Goal: Transaction & Acquisition: Purchase product/service

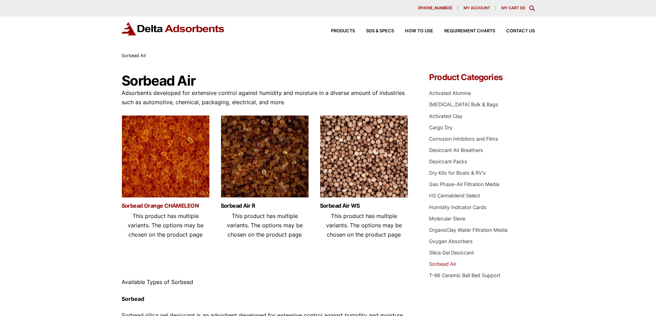
click at [177, 207] on link "Sorbead Orange CHAMELEON" at bounding box center [166, 206] width 88 height 6
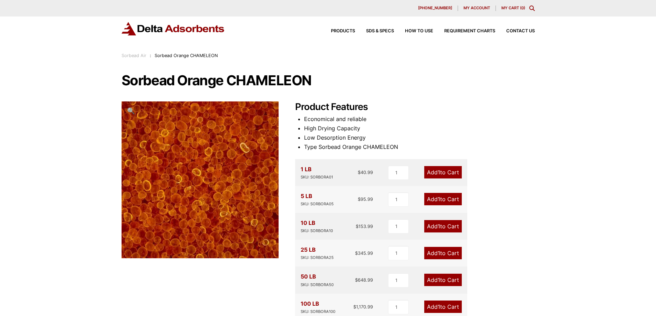
click at [561, 197] on div "Our website has detected that you are using an outdated browser that will preve…" at bounding box center [328, 320] width 656 height 640
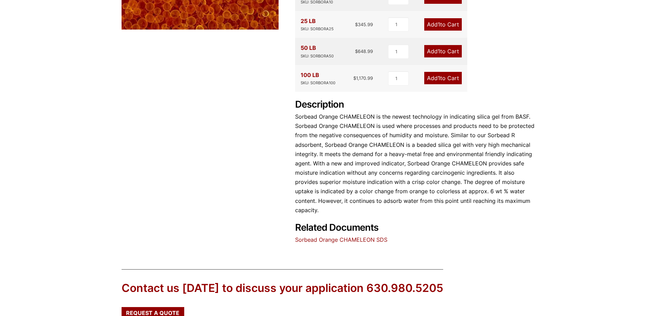
scroll to position [241, 0]
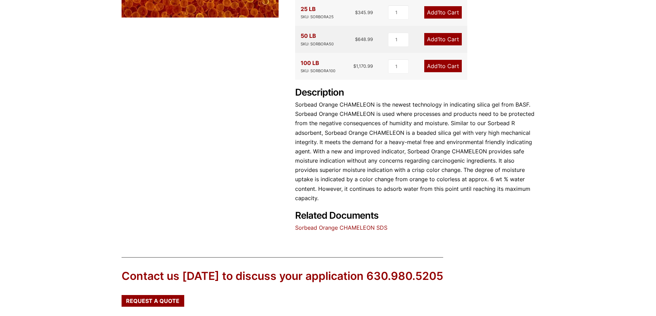
click at [548, 258] on div "Contact us today to discuss your application 630.980.5205 Request a Quote" at bounding box center [328, 284] width 656 height 77
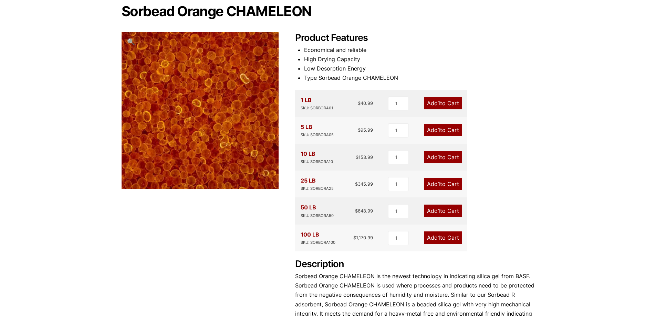
scroll to position [69, 0]
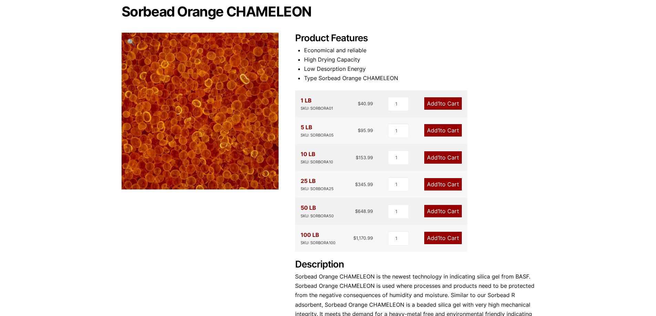
click at [445, 211] on link "Add 1 to Cart" at bounding box center [443, 211] width 38 height 12
click at [578, 221] on div "Our website has detected that you are using an outdated browser that will preve…" at bounding box center [328, 251] width 656 height 640
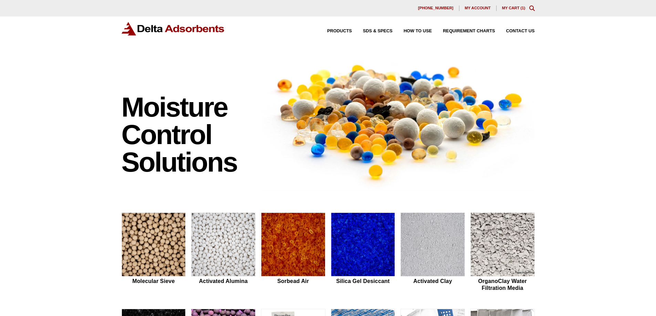
click at [510, 8] on link "My Cart ( 1 )" at bounding box center [513, 8] width 23 height 4
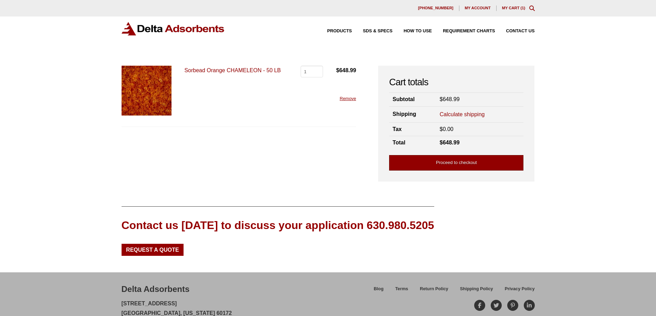
click at [467, 164] on link "Proceed to checkout" at bounding box center [456, 162] width 134 height 15
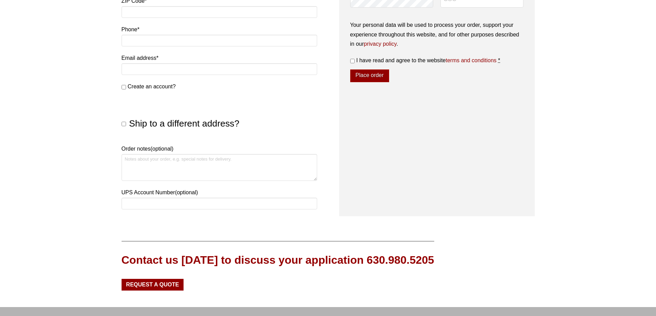
scroll to position [360, 0]
